Goal: Register for event/course

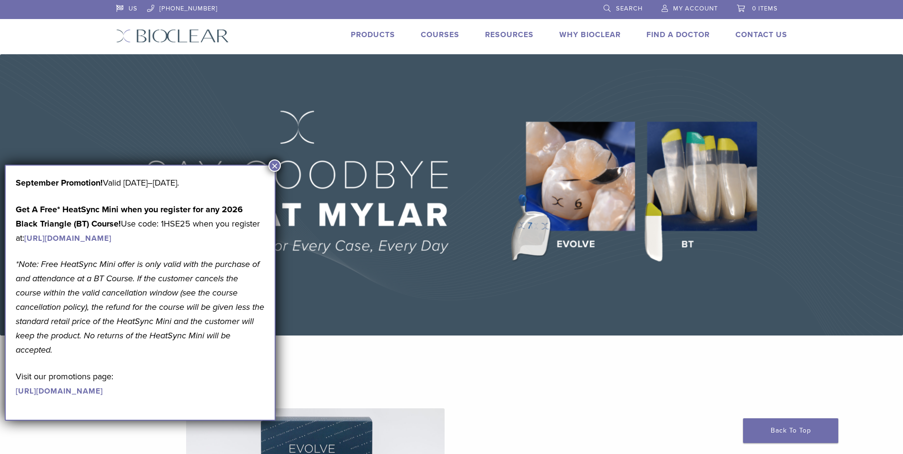
click at [449, 35] on link "Courses" at bounding box center [440, 35] width 39 height 10
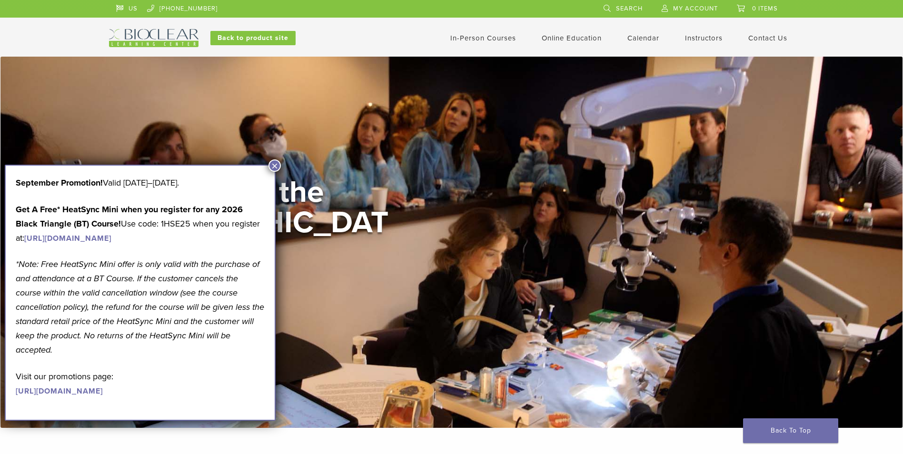
scroll to position [48, 0]
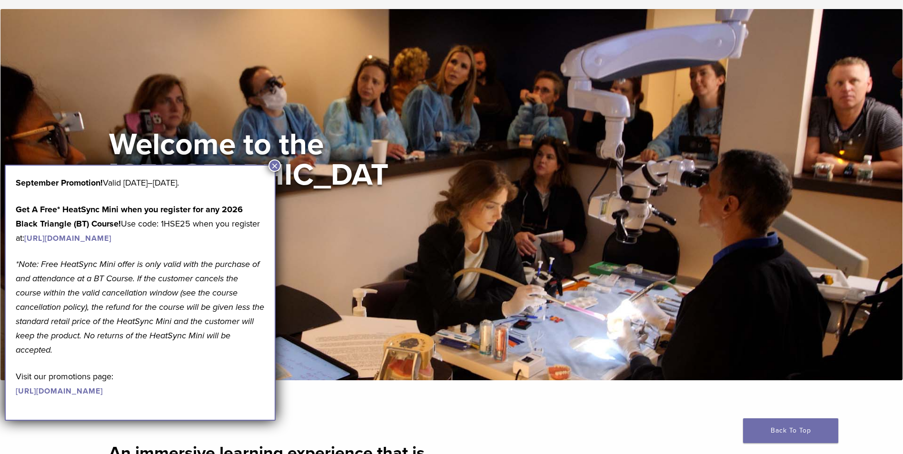
click at [274, 164] on button "×" at bounding box center [274, 165] width 12 height 12
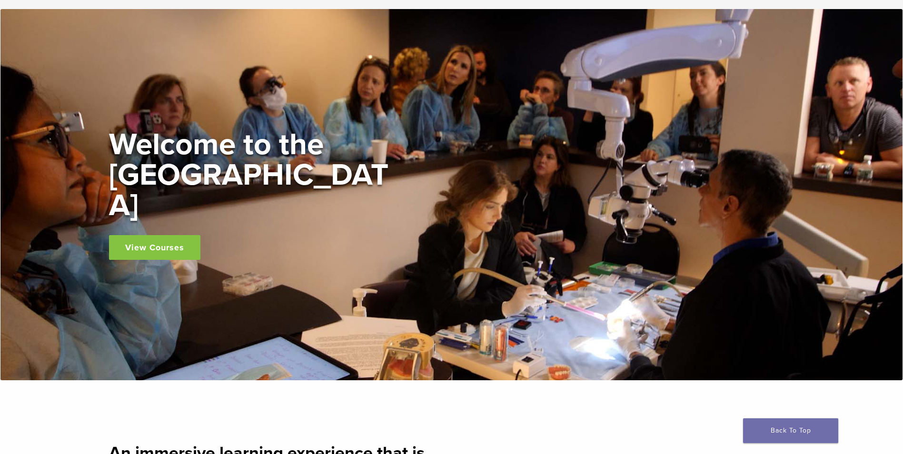
click at [179, 235] on link "View Courses" at bounding box center [154, 247] width 91 height 25
